Goal: Task Accomplishment & Management: Manage account settings

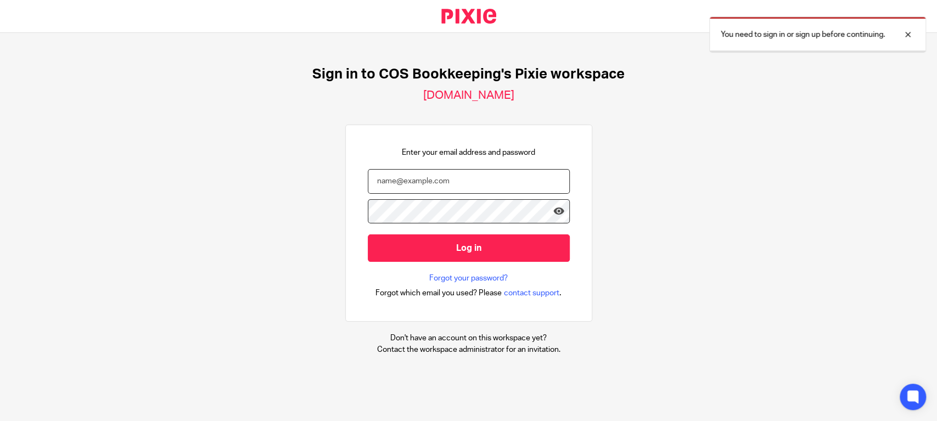
drag, startPoint x: 0, startPoint y: 0, endPoint x: 367, endPoint y: 172, distance: 405.3
click at [379, 186] on input "email" at bounding box center [469, 181] width 202 height 25
type input "[PERSON_NAME][EMAIL_ADDRESS][DOMAIN_NAME]"
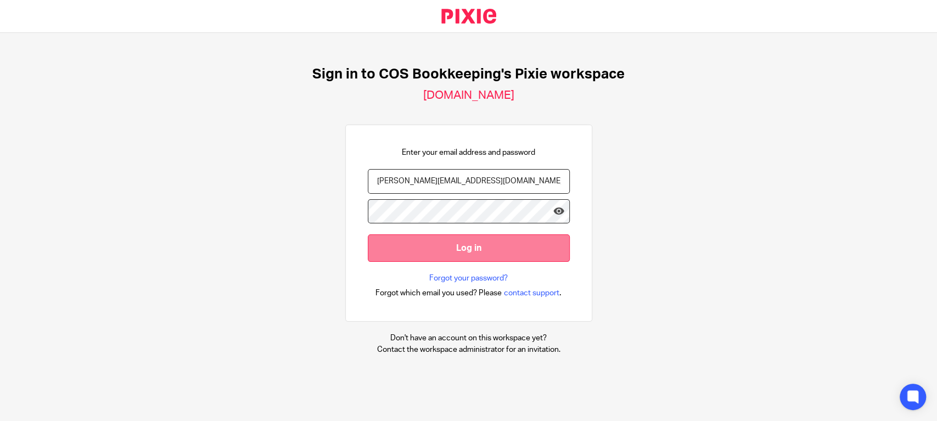
click at [452, 252] on input "Log in" at bounding box center [469, 247] width 202 height 27
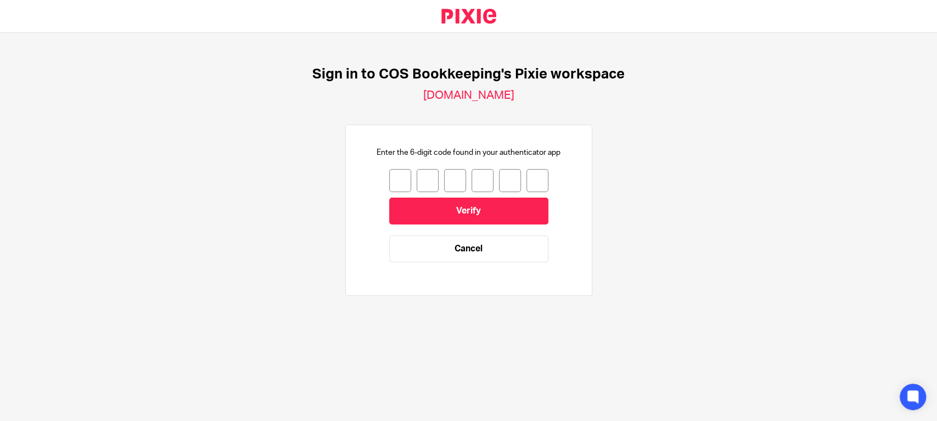
click at [394, 181] on input "number" at bounding box center [400, 180] width 22 height 23
type input "0"
type input "5"
type input "9"
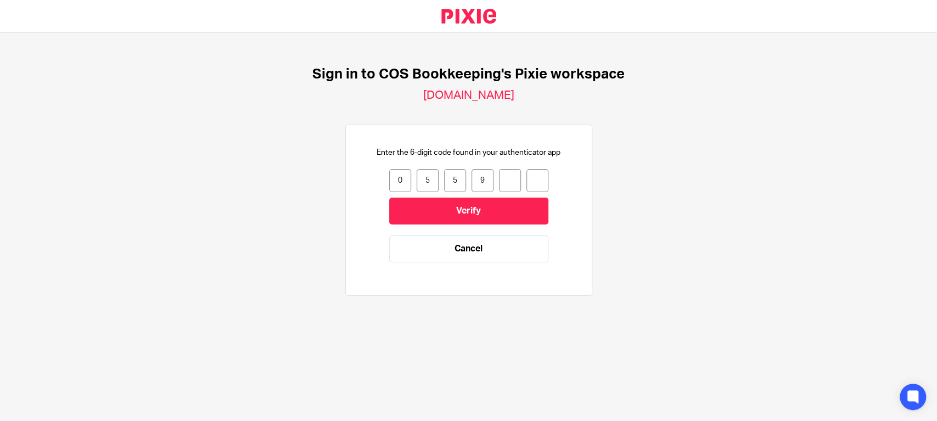
type input "2"
type input "8"
click at [477, 212] on input "Verify" at bounding box center [468, 211] width 159 height 27
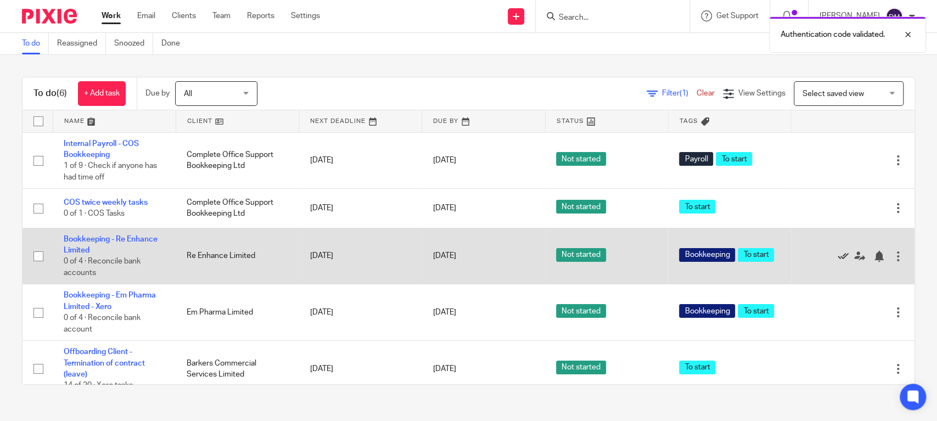
click at [838, 255] on icon at bounding box center [843, 256] width 11 height 11
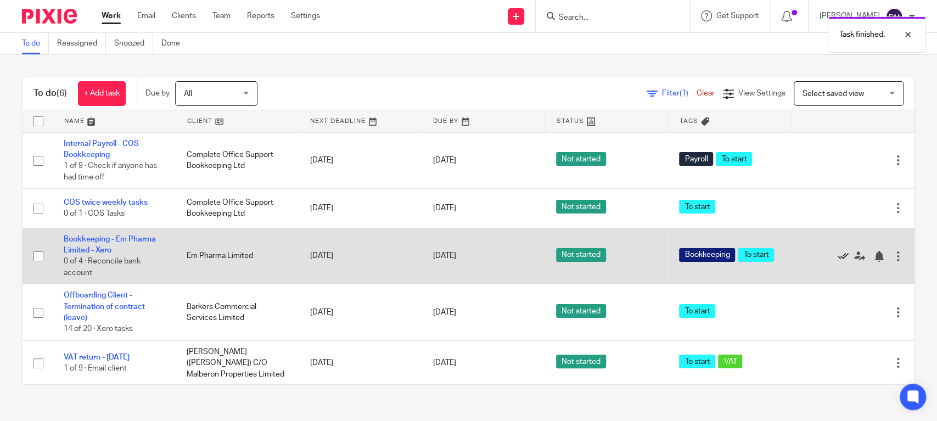
click at [838, 255] on icon at bounding box center [843, 256] width 11 height 11
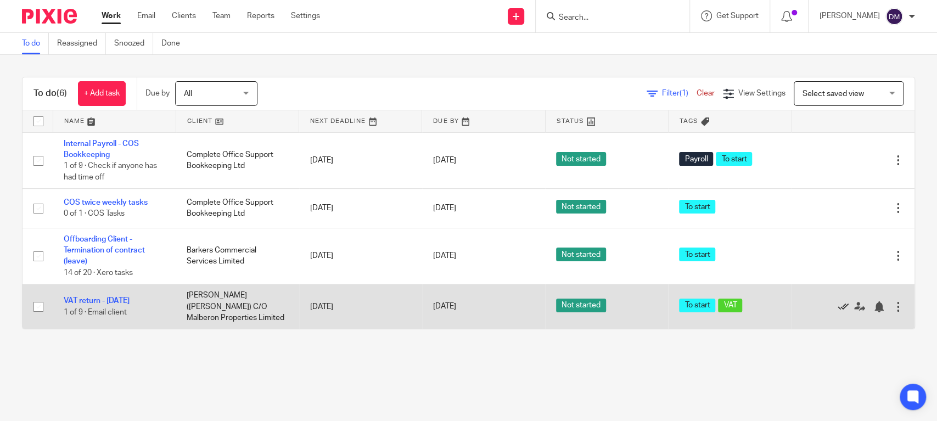
click at [838, 305] on icon at bounding box center [843, 306] width 11 height 11
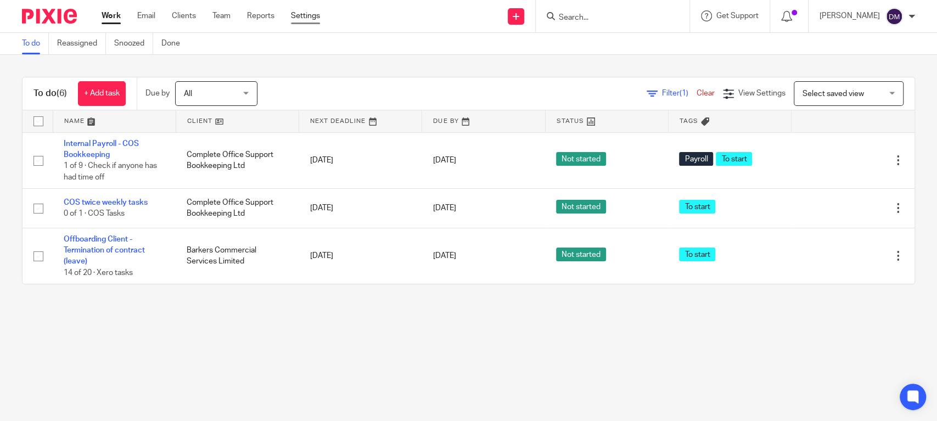
click at [318, 20] on link "Settings" at bounding box center [305, 15] width 29 height 11
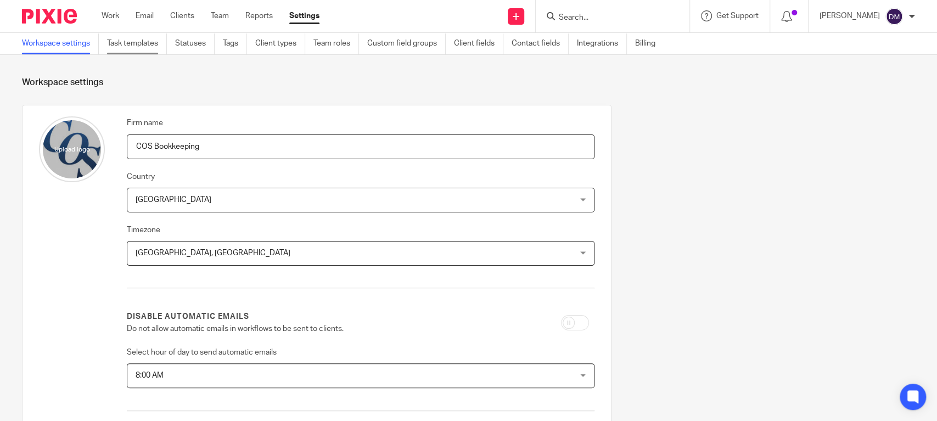
click at [139, 38] on link "Task templates" at bounding box center [137, 43] width 60 height 21
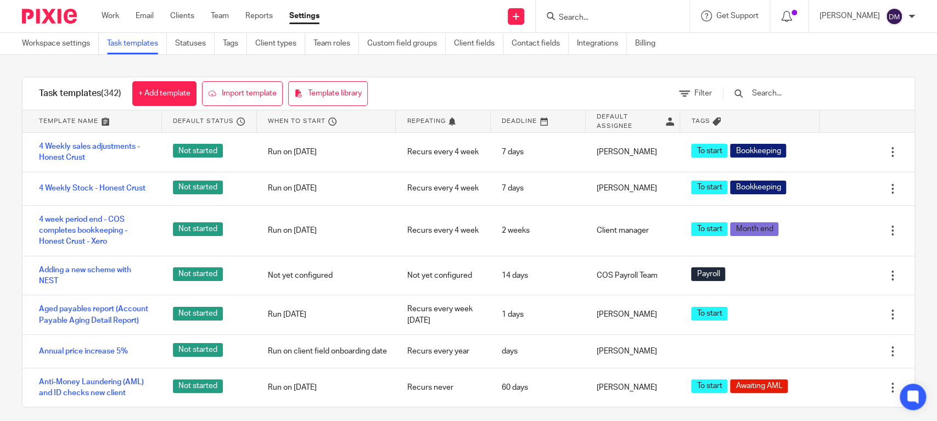
click at [804, 100] on div at bounding box center [805, 93] width 186 height 32
click at [779, 95] on input "text" at bounding box center [815, 93] width 128 height 12
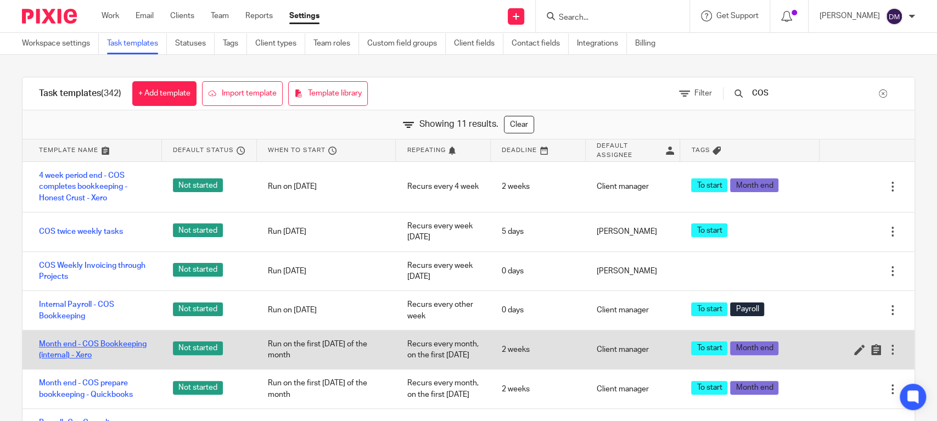
type input "COS"
click at [89, 343] on link "Month end - COS Bookkeeping (internal) - Xero" at bounding box center [95, 350] width 112 height 23
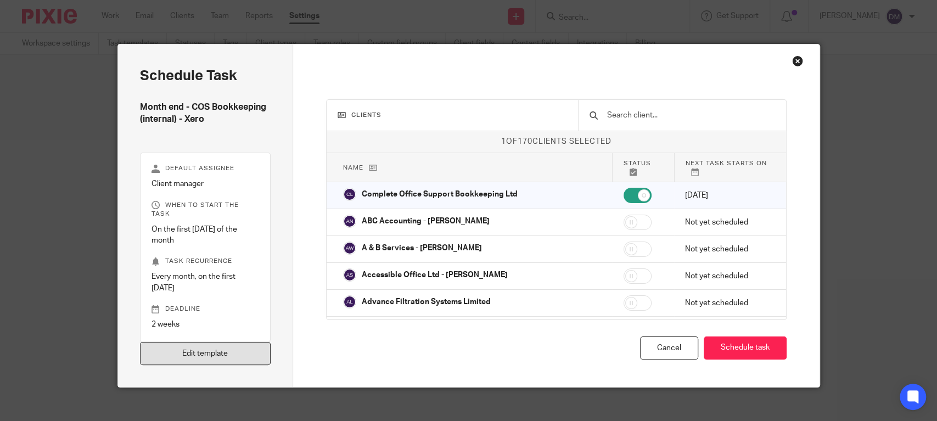
click at [199, 342] on link "Edit template" at bounding box center [205, 354] width 131 height 24
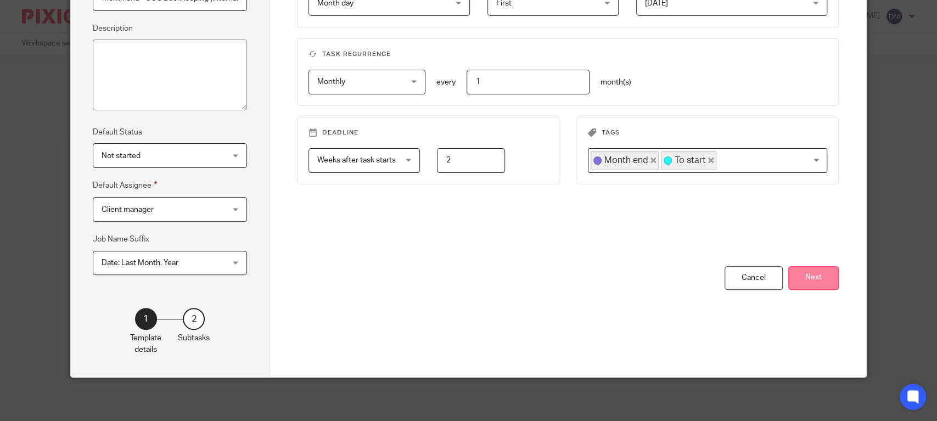
click at [814, 279] on button "Next" at bounding box center [813, 278] width 51 height 24
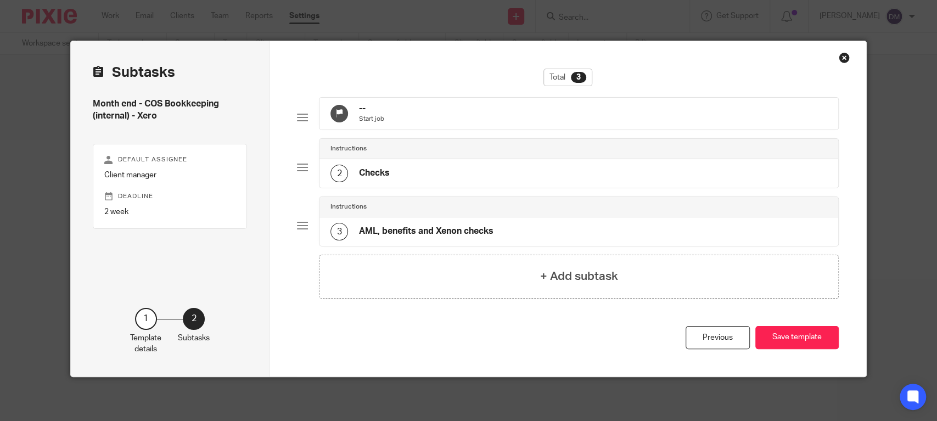
scroll to position [12, 0]
click at [378, 173] on h4 "Checks" at bounding box center [374, 173] width 31 height 12
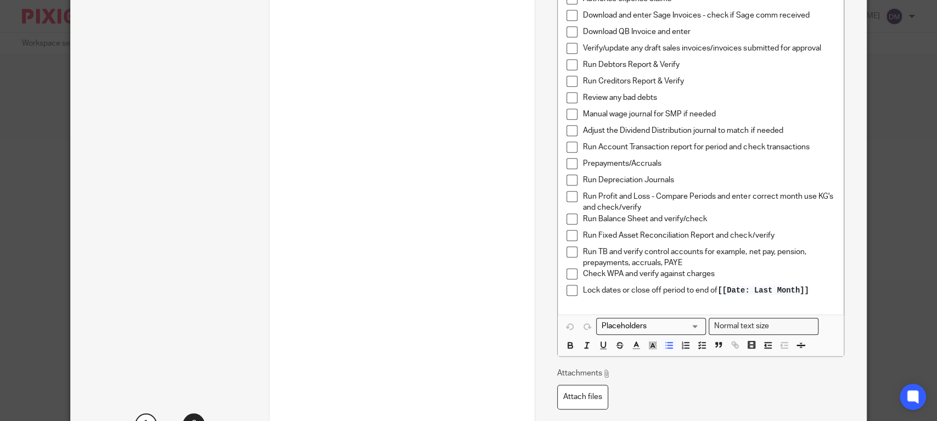
scroll to position [524, 0]
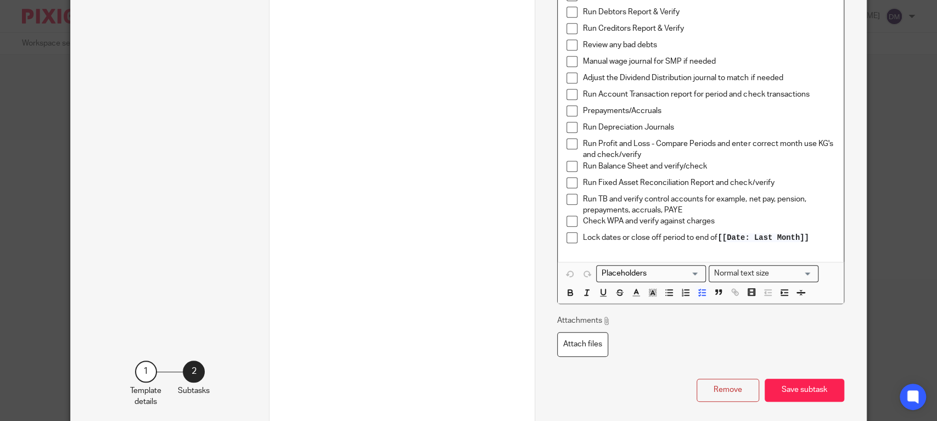
click at [734, 216] on p "Check WPA and verify against charges" at bounding box center [709, 221] width 252 height 11
drag, startPoint x: 727, startPoint y: 200, endPoint x: 576, endPoint y: 209, distance: 151.3
click at [576, 216] on li "Check WPA and verify against charges" at bounding box center [701, 224] width 268 height 16
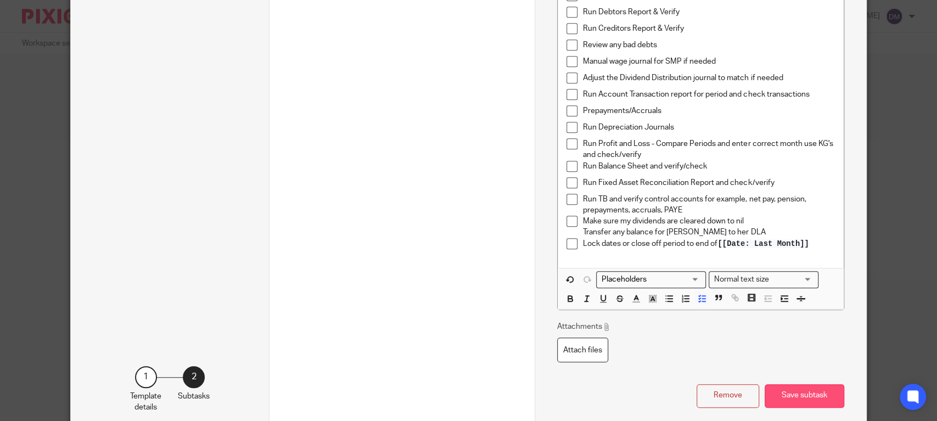
click at [794, 384] on button "Save subtask" at bounding box center [805, 396] width 80 height 24
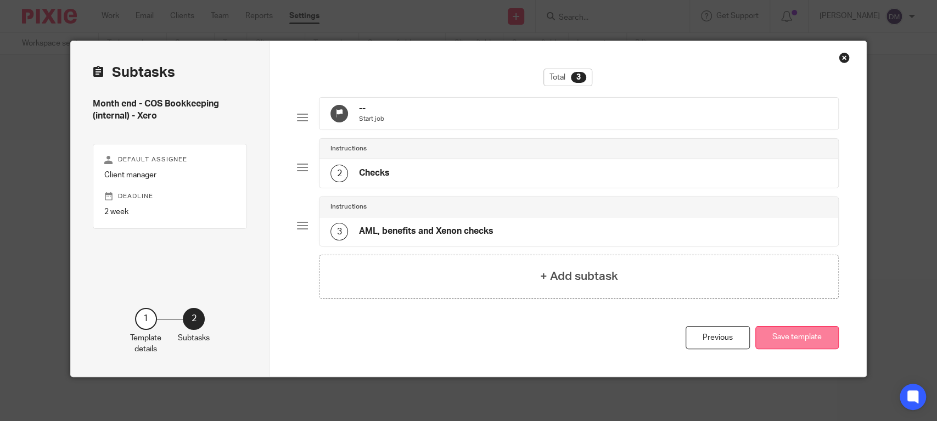
click at [797, 334] on button "Save template" at bounding box center [796, 338] width 83 height 24
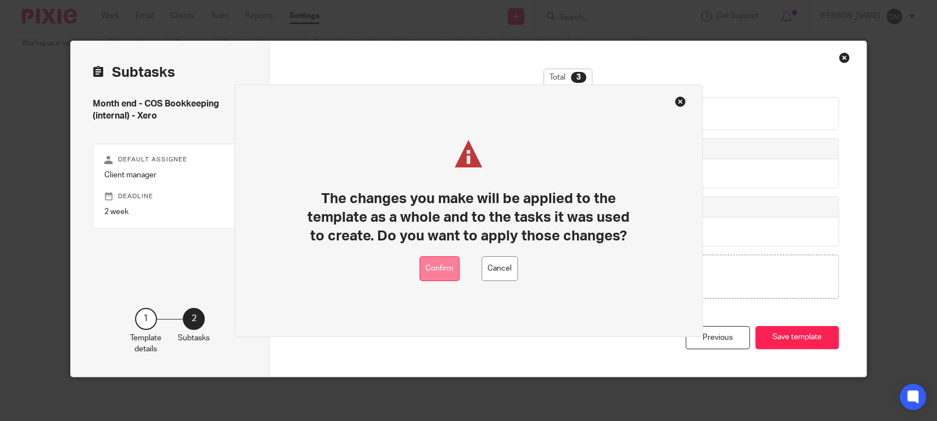
click at [429, 264] on button "Confirm" at bounding box center [439, 268] width 40 height 25
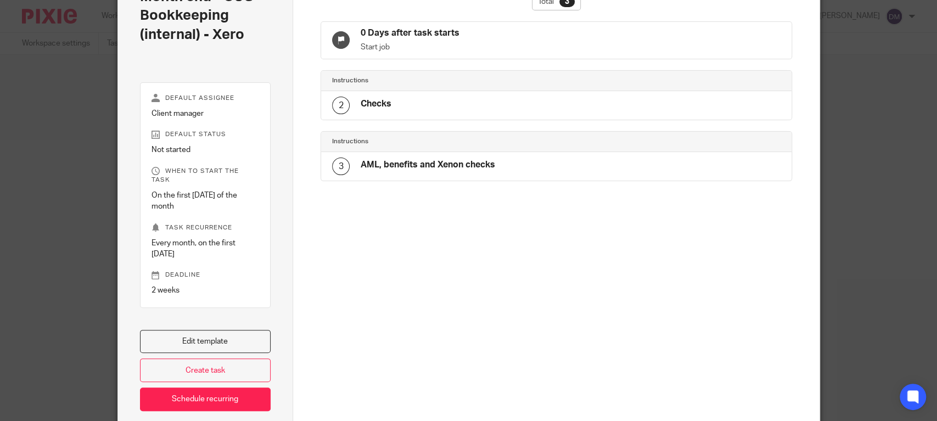
scroll to position [126, 0]
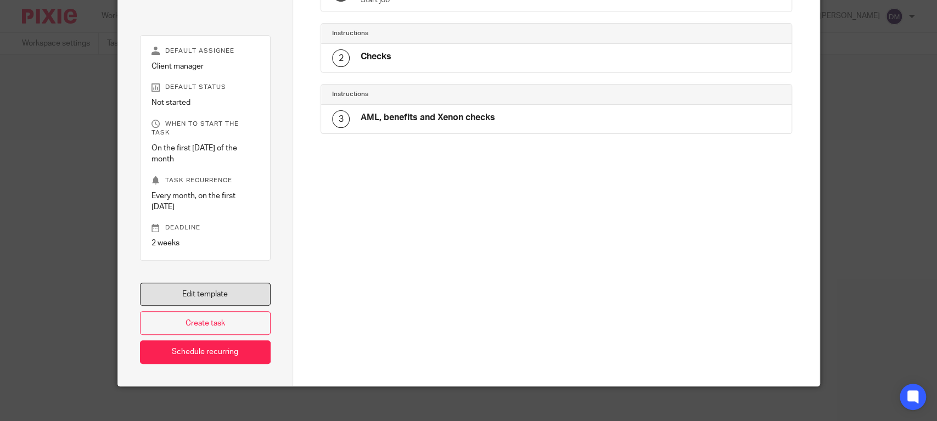
click at [207, 283] on link "Edit template" at bounding box center [205, 295] width 131 height 24
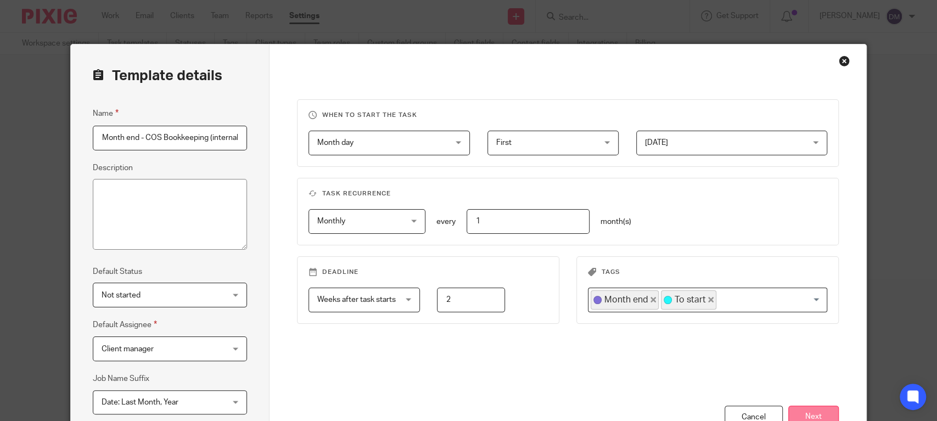
click at [802, 408] on button "Next" at bounding box center [813, 418] width 51 height 24
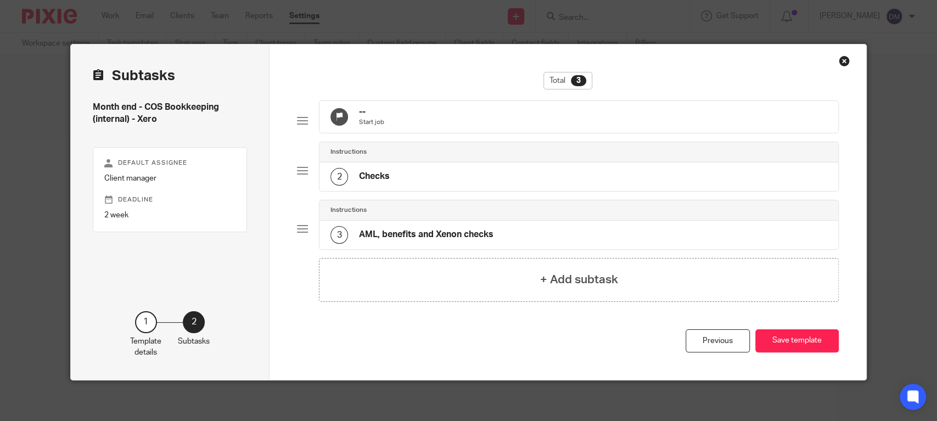
click at [364, 182] on h4 "Checks" at bounding box center [374, 177] width 31 height 12
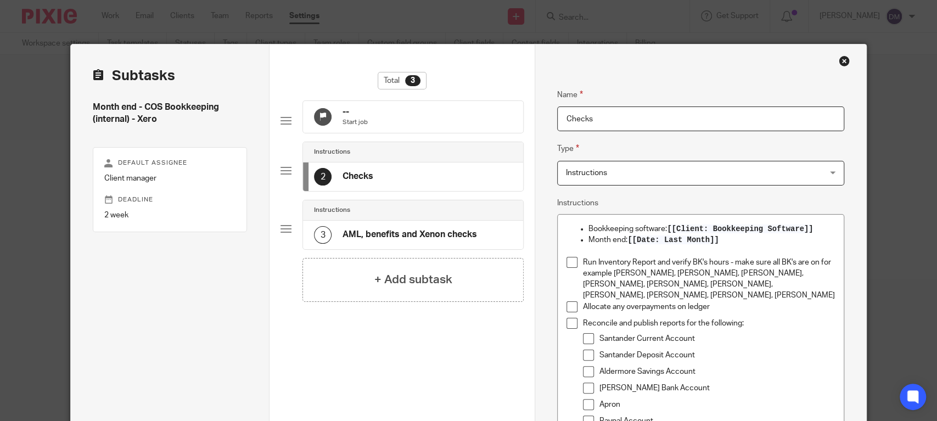
click at [839, 59] on div "Close this dialog window" at bounding box center [844, 60] width 11 height 11
click at [839, 58] on div "Close this dialog window" at bounding box center [844, 60] width 11 height 11
